Goal: Navigation & Orientation: Find specific page/section

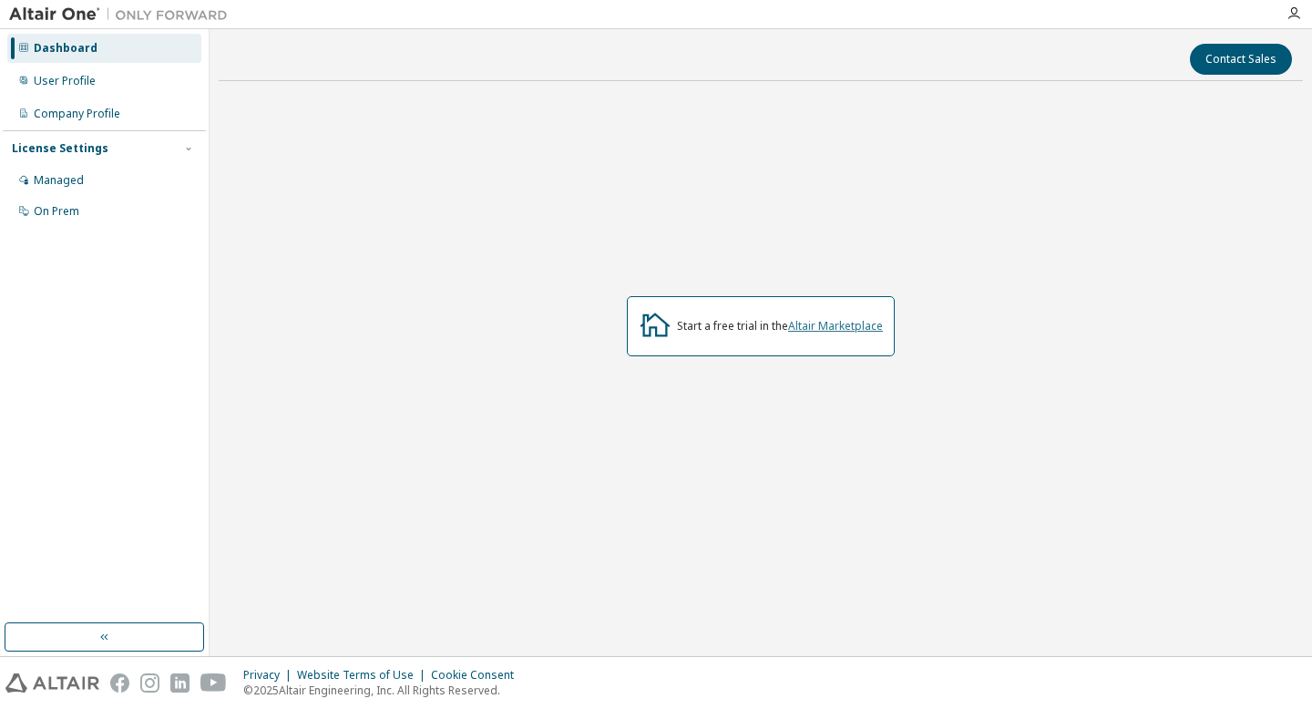
click at [815, 327] on link "Altair Marketplace" at bounding box center [835, 325] width 95 height 15
